Goal: Information Seeking & Learning: Find specific fact

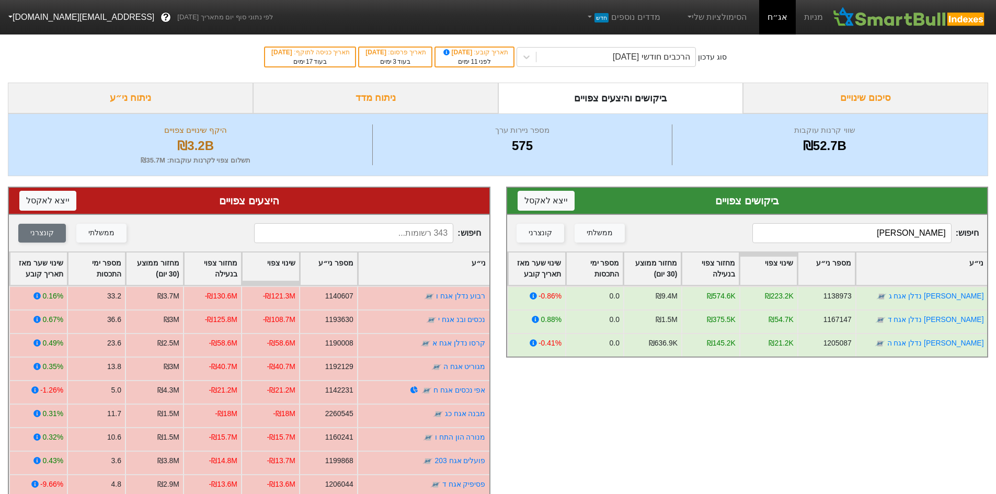
click at [861, 228] on input "[PERSON_NAME]" at bounding box center [851, 233] width 199 height 20
click at [851, 233] on input "מליסרון" at bounding box center [851, 233] width 199 height 20
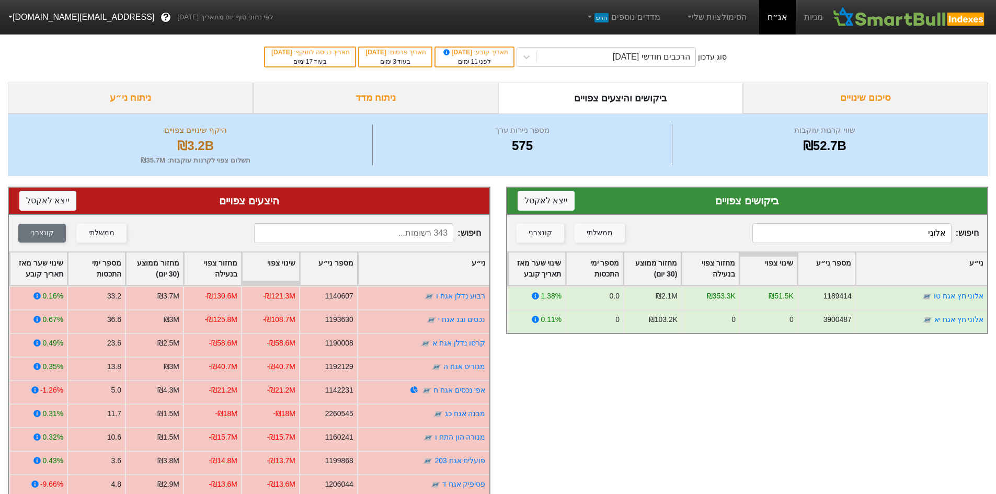
type input "אלוני"
click at [900, 222] on div "חיפוש : אלוני ממשלתי קונצרני" at bounding box center [747, 233] width 480 height 37
click at [897, 226] on input "אלוני" at bounding box center [851, 233] width 199 height 20
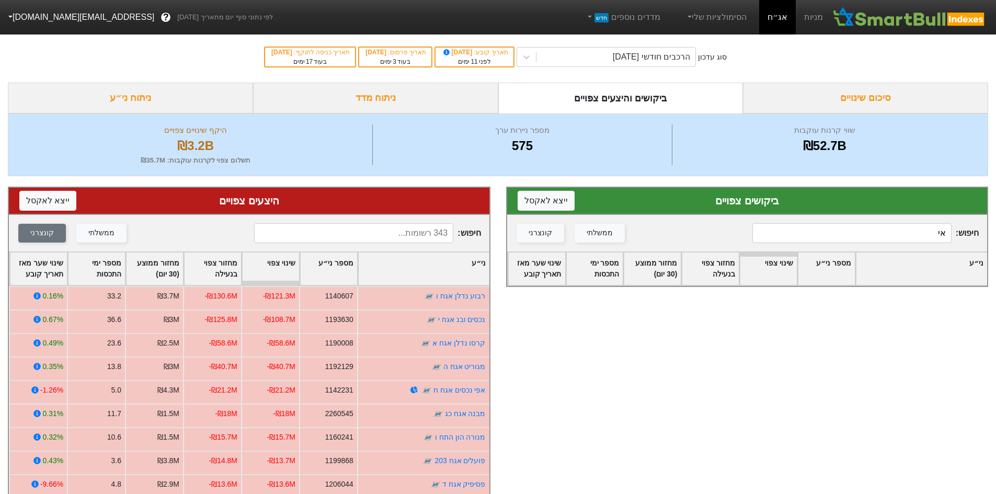
type input "א"
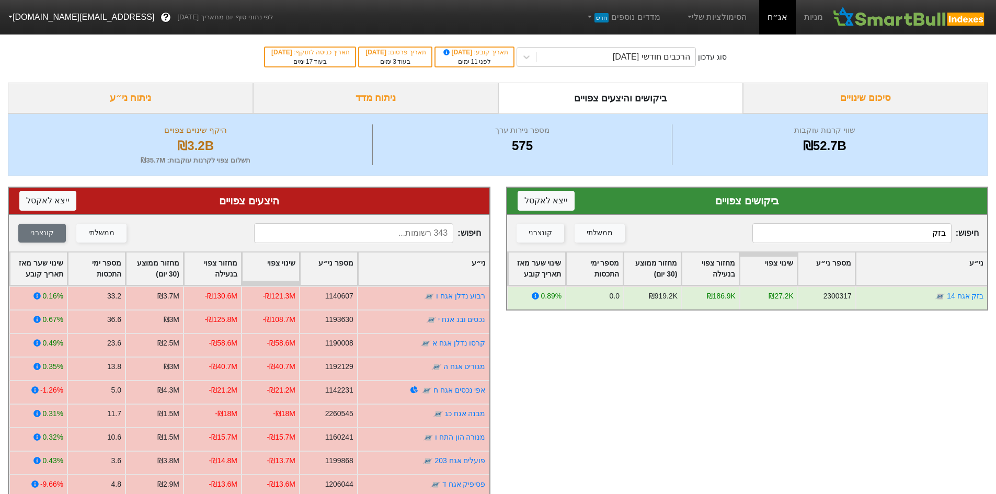
type input "בזק"
click at [446, 234] on input at bounding box center [353, 233] width 199 height 20
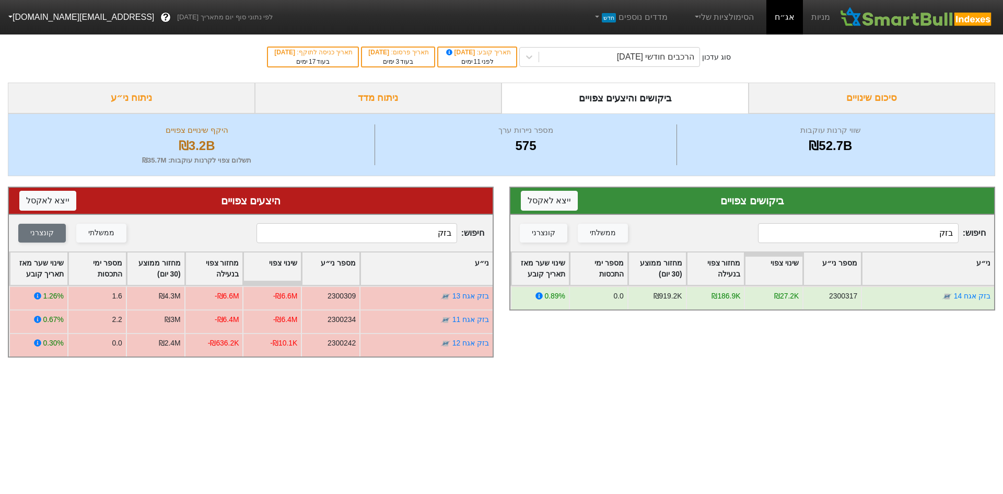
drag, startPoint x: 909, startPoint y: 238, endPoint x: 1140, endPoint y: 238, distance: 230.5
click at [995, 238] on html "מניות אג״ח הסימולציות שלי מדדים נוספים חדש לפי נתוני סוף יום מתאריך [DATE] ? [E…" at bounding box center [501, 184] width 1003 height 368
click at [410, 232] on input "בזק" at bounding box center [357, 233] width 201 height 20
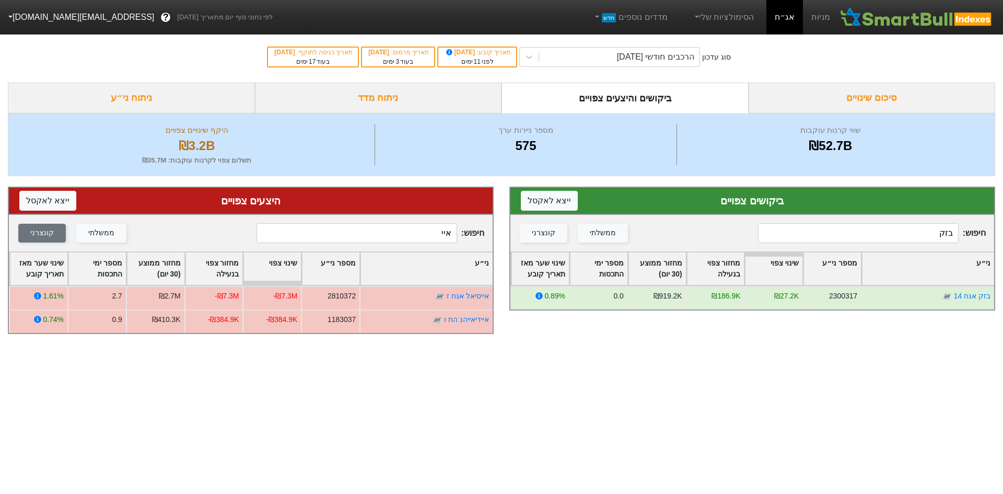
type input "איי"
click at [857, 223] on div "חיפוש : בזק ממשלתי קונצרני" at bounding box center [753, 233] width 484 height 37
click at [872, 234] on input "בזק" at bounding box center [858, 233] width 201 height 20
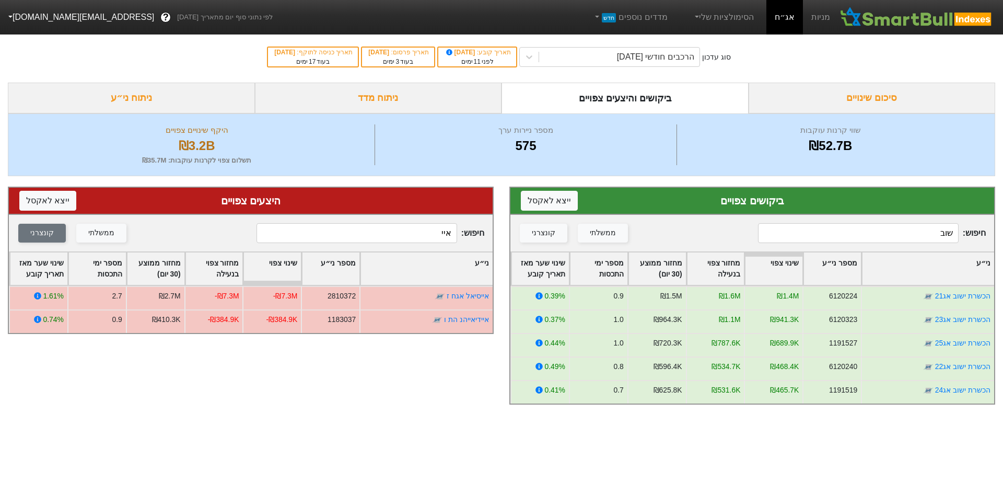
click at [901, 239] on input "שוב" at bounding box center [858, 233] width 201 height 20
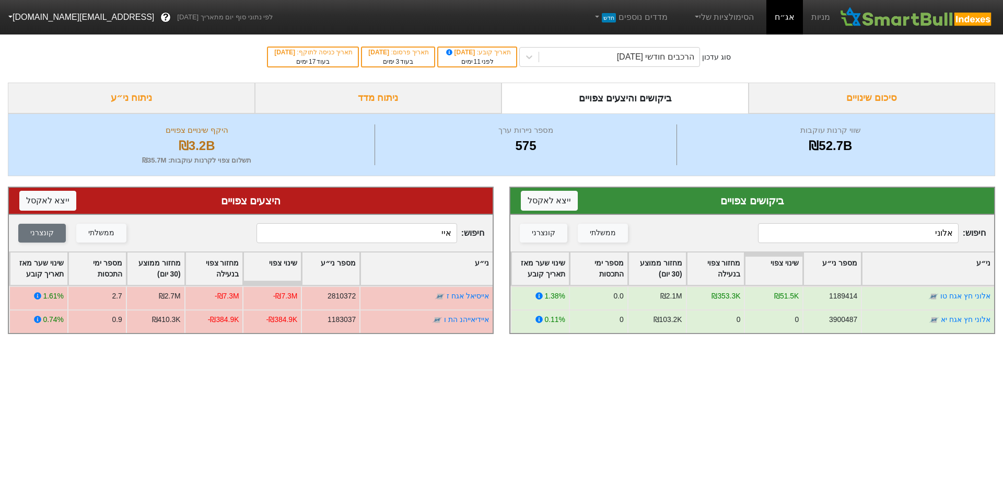
type input "אלוני"
drag, startPoint x: 425, startPoint y: 230, endPoint x: 464, endPoint y: 226, distance: 39.4
click at [453, 228] on input "איי" at bounding box center [357, 233] width 201 height 20
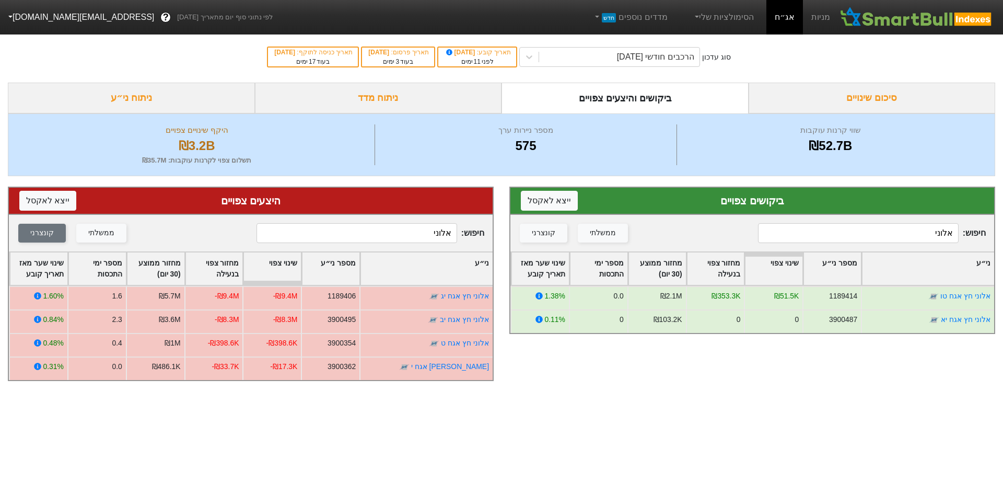
drag, startPoint x: 472, startPoint y: 229, endPoint x: 495, endPoint y: 229, distance: 22.5
click at [495, 229] on div "היצעים צפויים ייצא ל אקסל חיפוש : אלוני ממשלתי קונצרני ני״ע מספר ני״ע שינוי צפו…" at bounding box center [251, 283] width 502 height 215
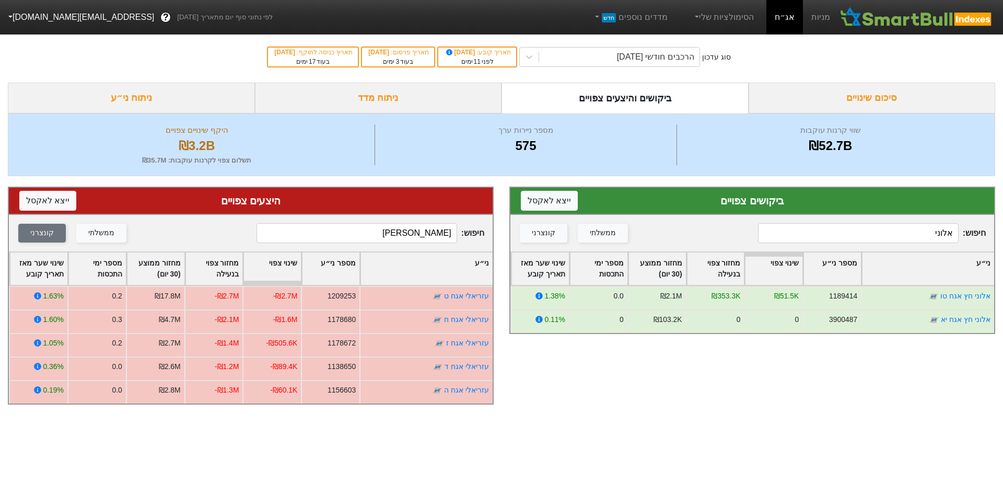
type input "[PERSON_NAME]"
click at [932, 233] on input "אלוני" at bounding box center [858, 233] width 201 height 20
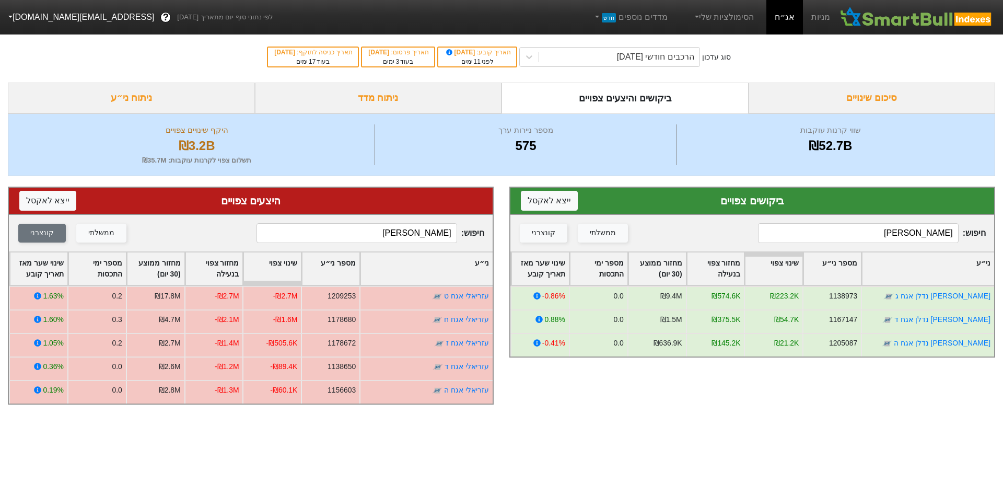
click at [892, 225] on input "[PERSON_NAME]" at bounding box center [858, 233] width 201 height 20
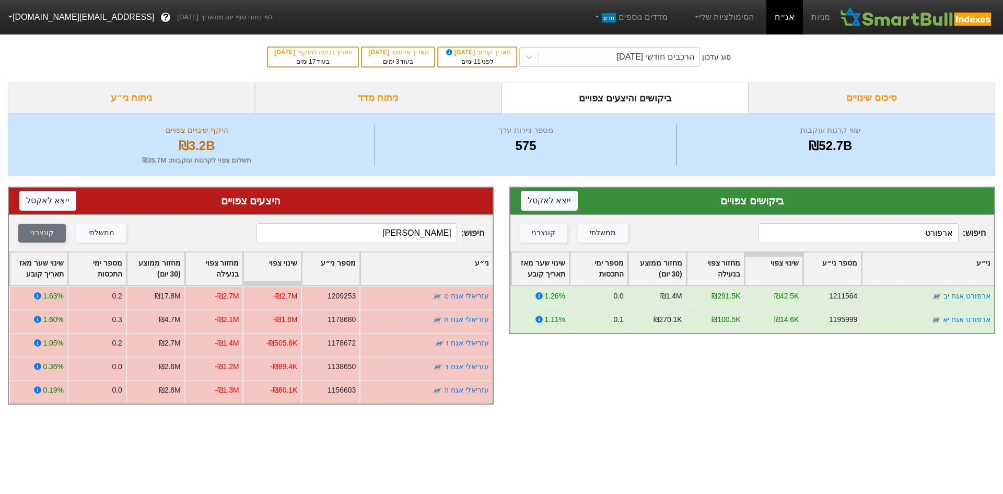
type input "ארפורט"
click at [409, 231] on input "[PERSON_NAME]" at bounding box center [357, 233] width 201 height 20
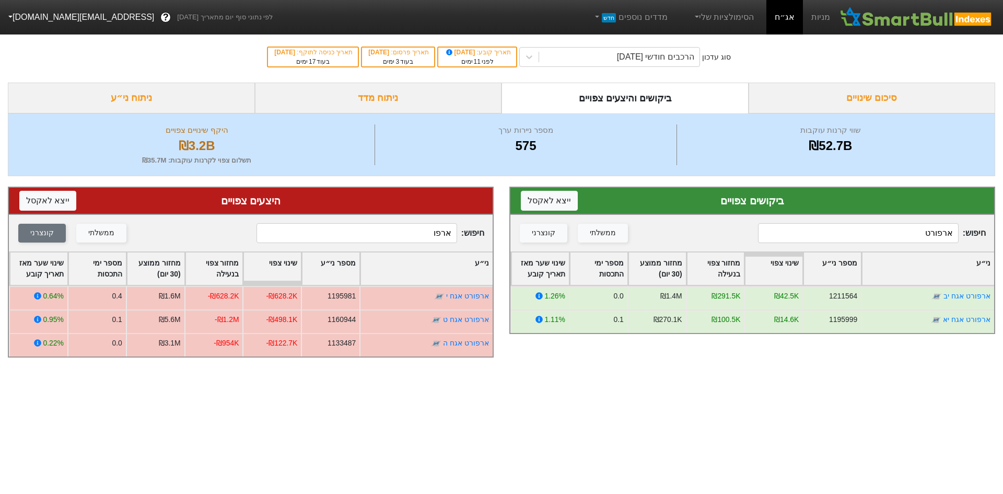
type input "ארפו"
